Goal: Task Accomplishment & Management: Manage account settings

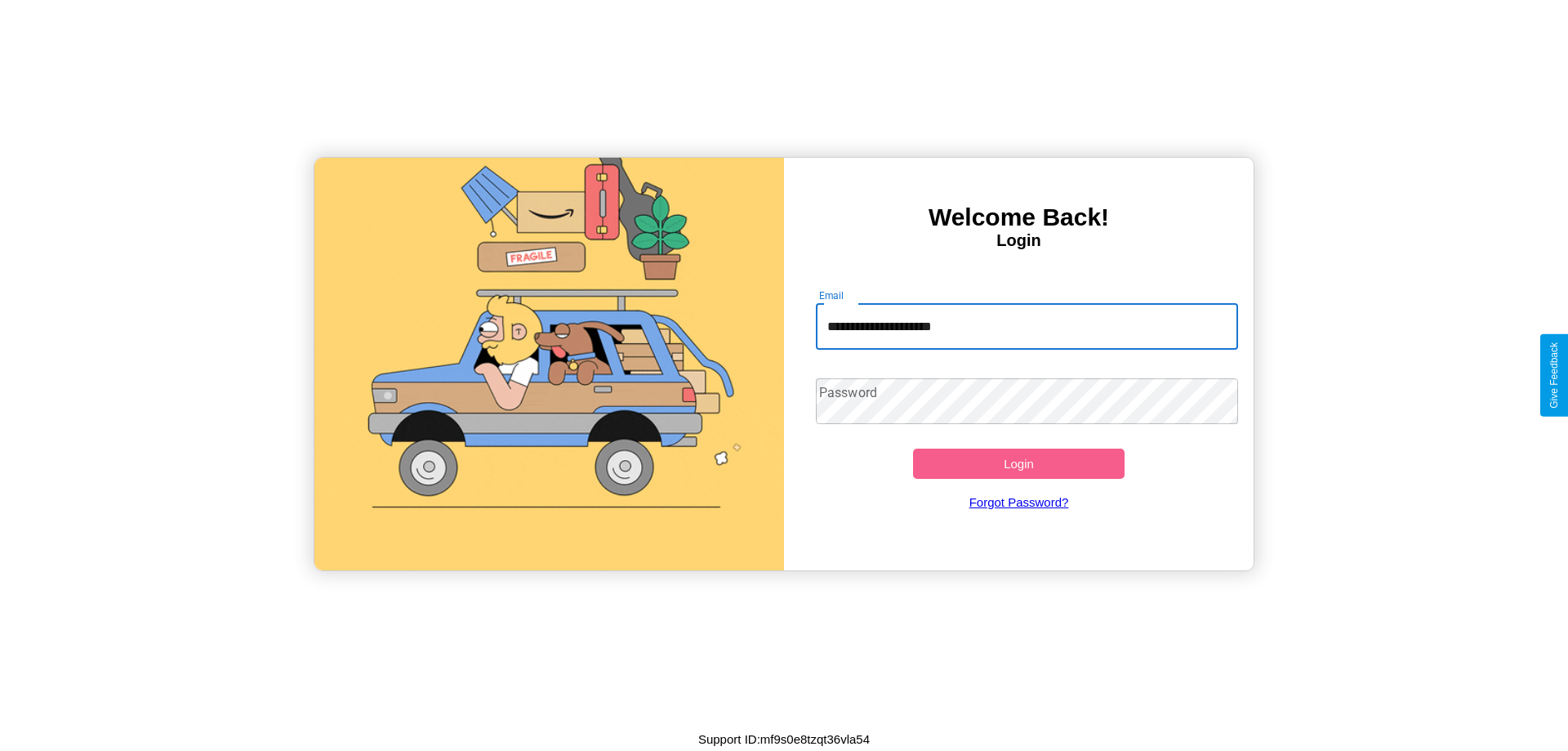
type input "**********"
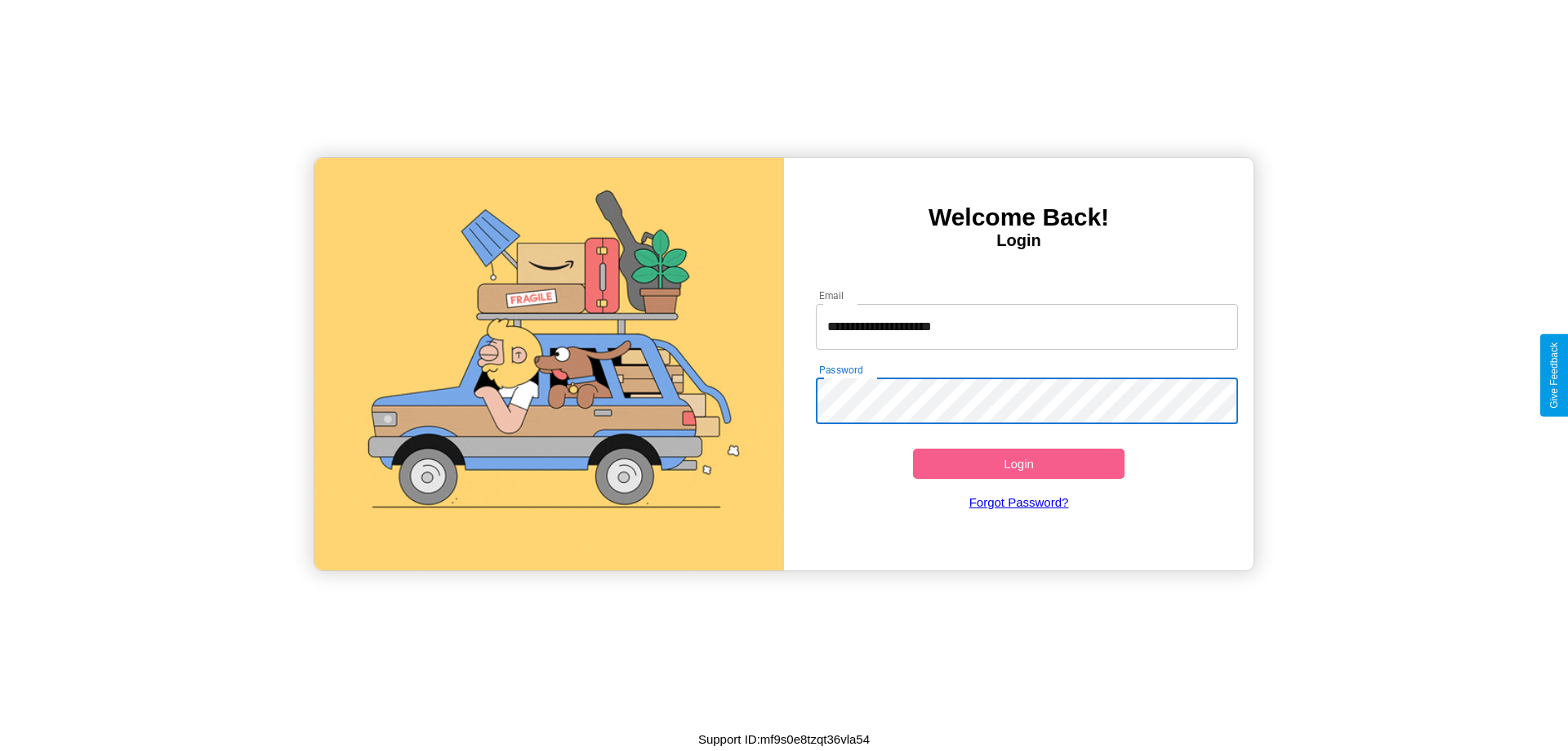
click at [1019, 464] on button "Login" at bounding box center [1019, 464] width 211 height 30
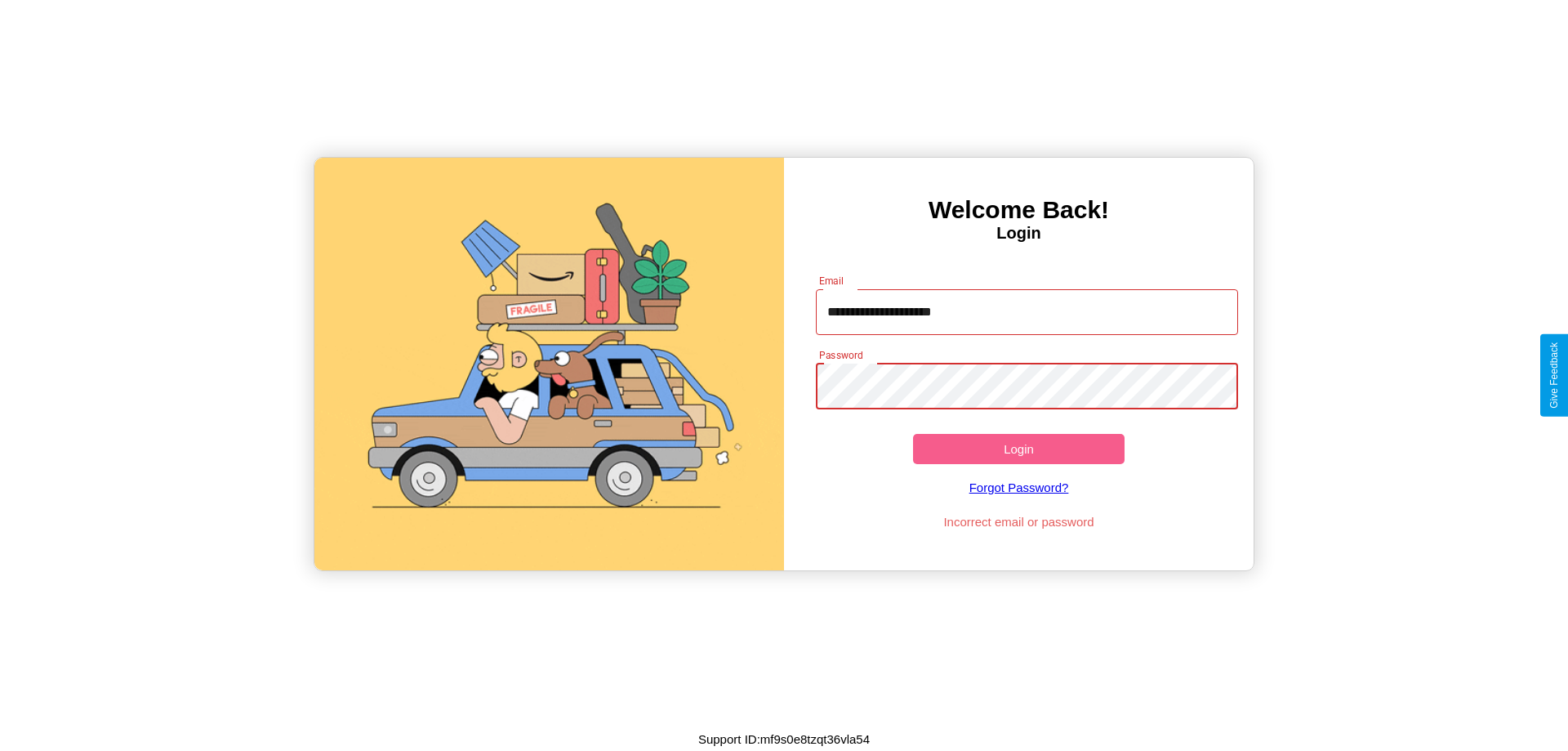
click at [1019, 449] on button "Login" at bounding box center [1019, 449] width 211 height 30
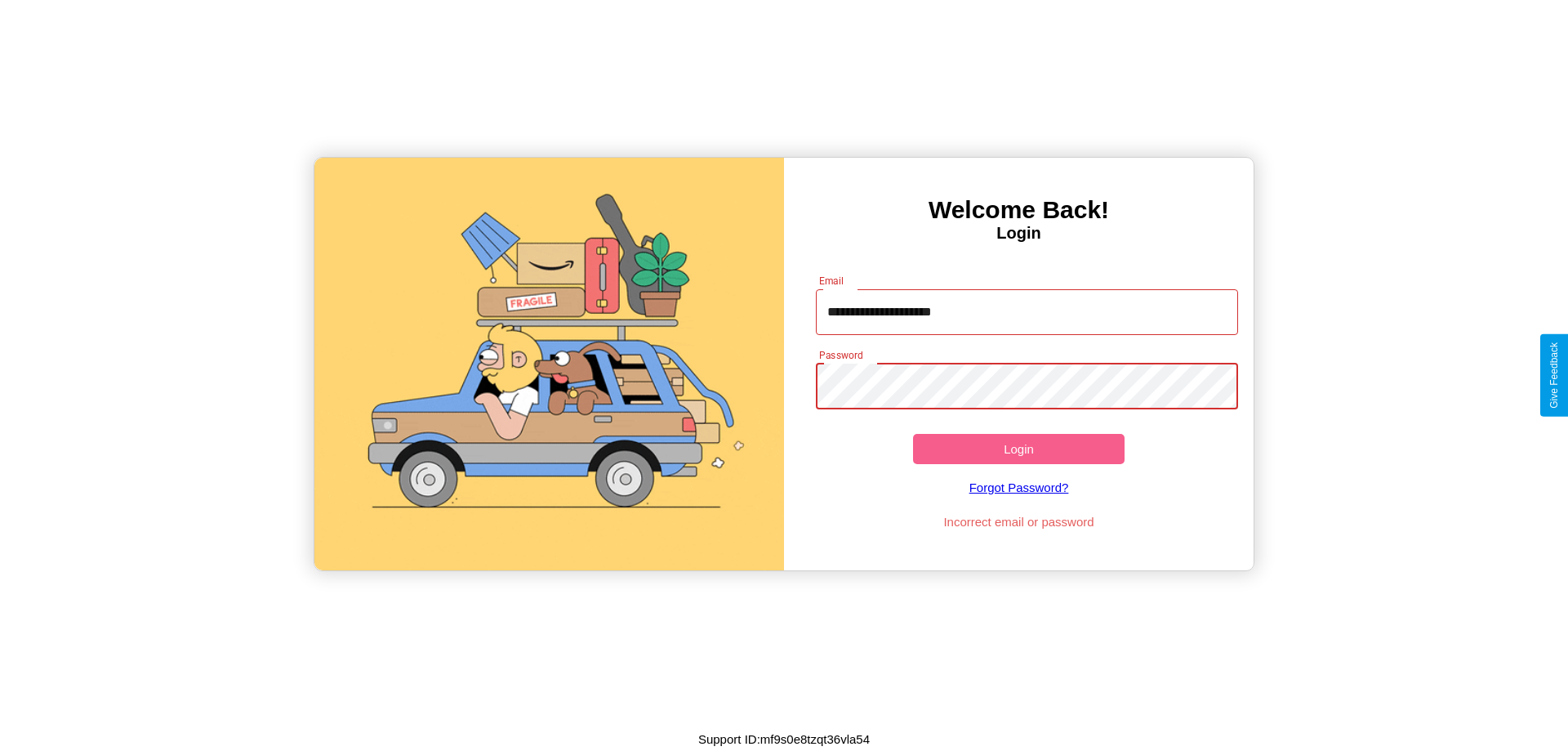
click at [1019, 449] on button "Login" at bounding box center [1019, 449] width 211 height 30
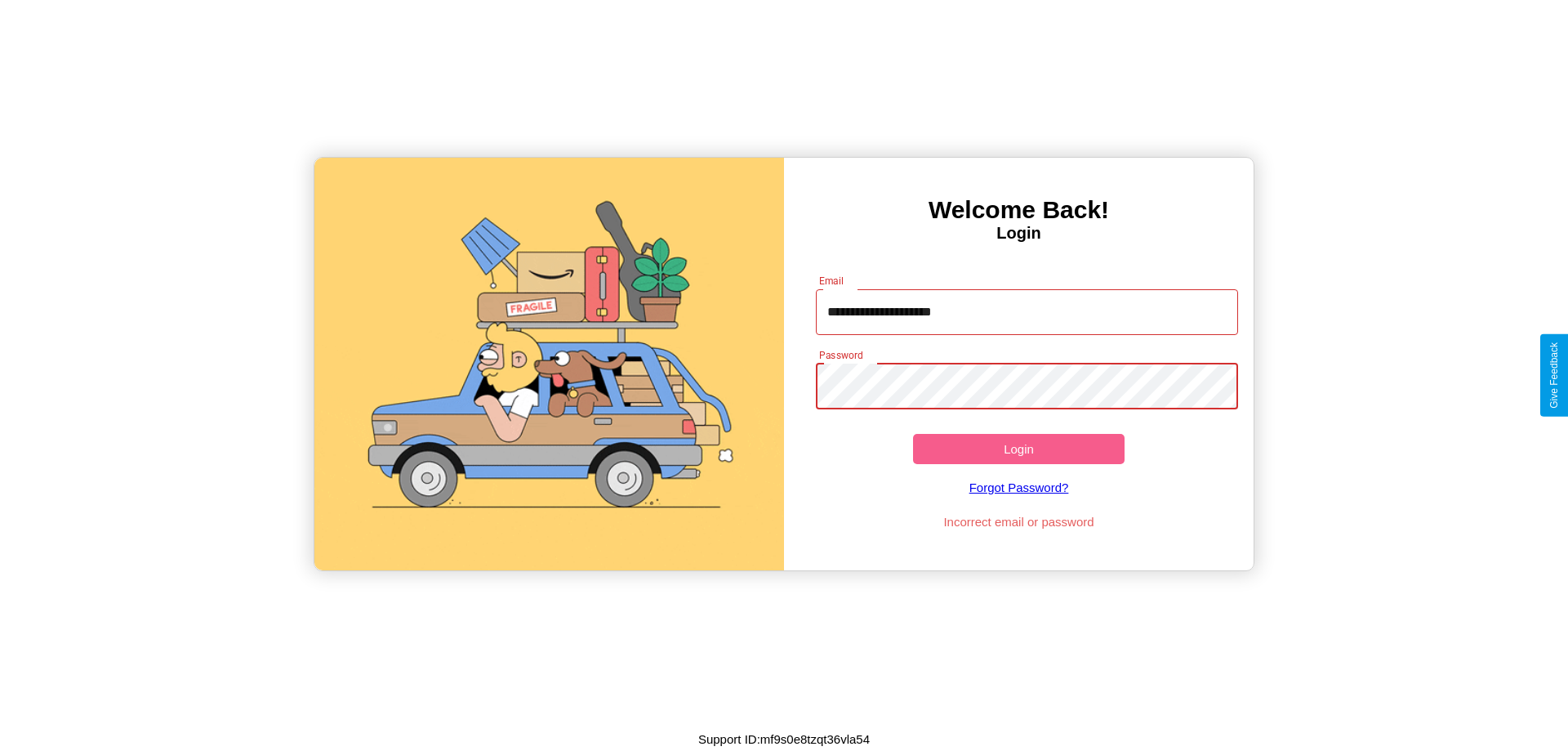
click at [1019, 449] on button "Login" at bounding box center [1019, 449] width 211 height 30
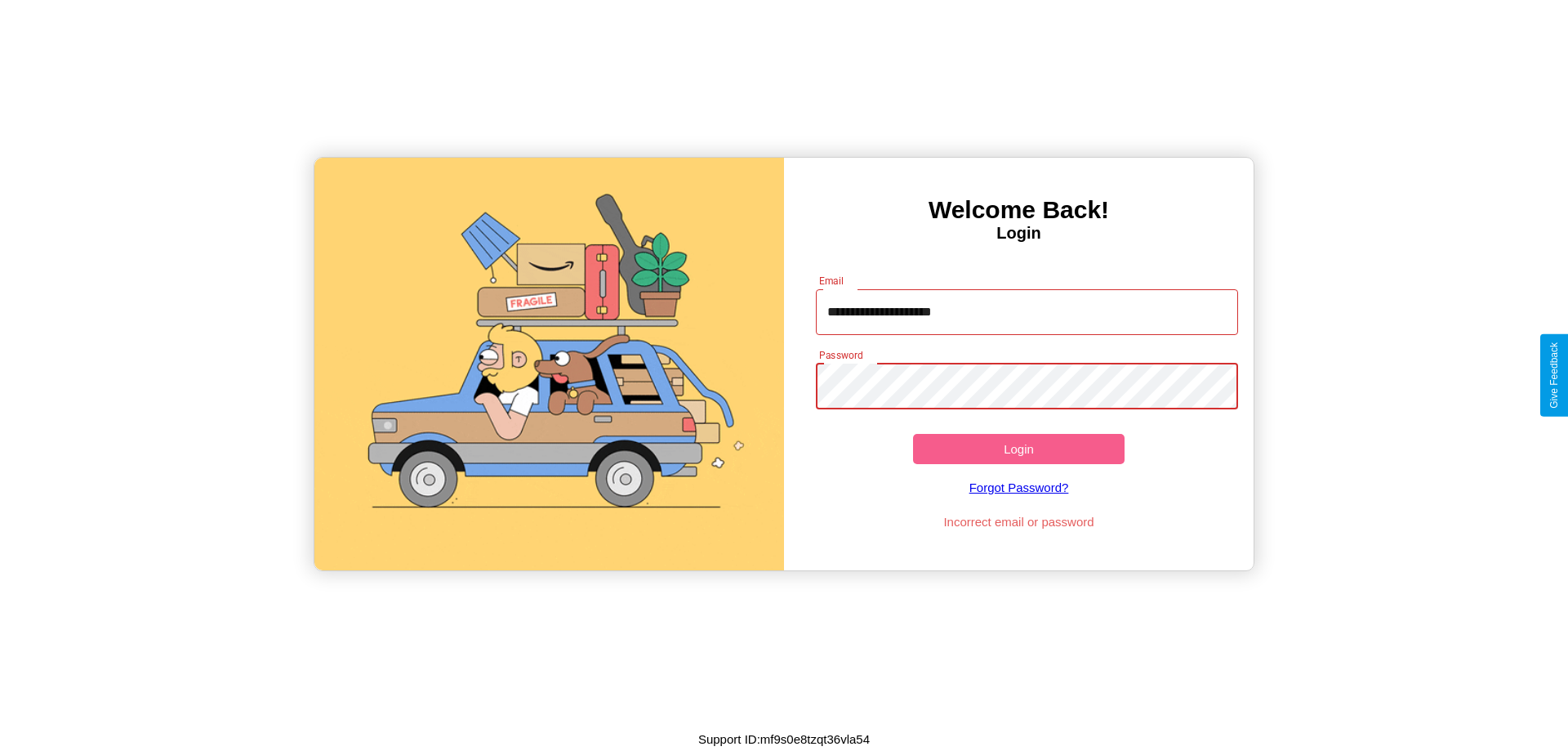
click at [1019, 449] on button "Login" at bounding box center [1019, 449] width 211 height 30
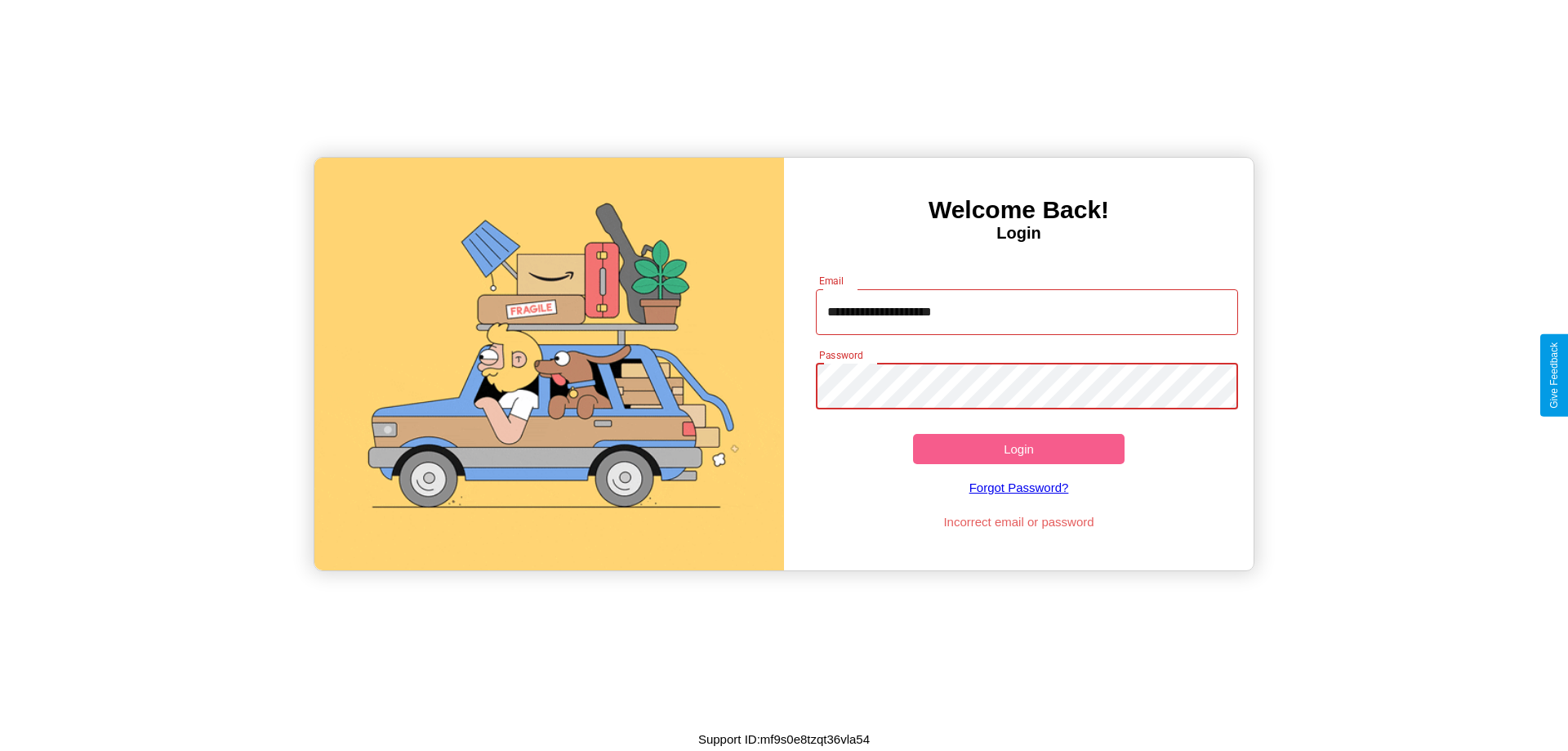
click at [1019, 449] on button "Login" at bounding box center [1019, 449] width 211 height 30
